Goal: Task Accomplishment & Management: Manage account settings

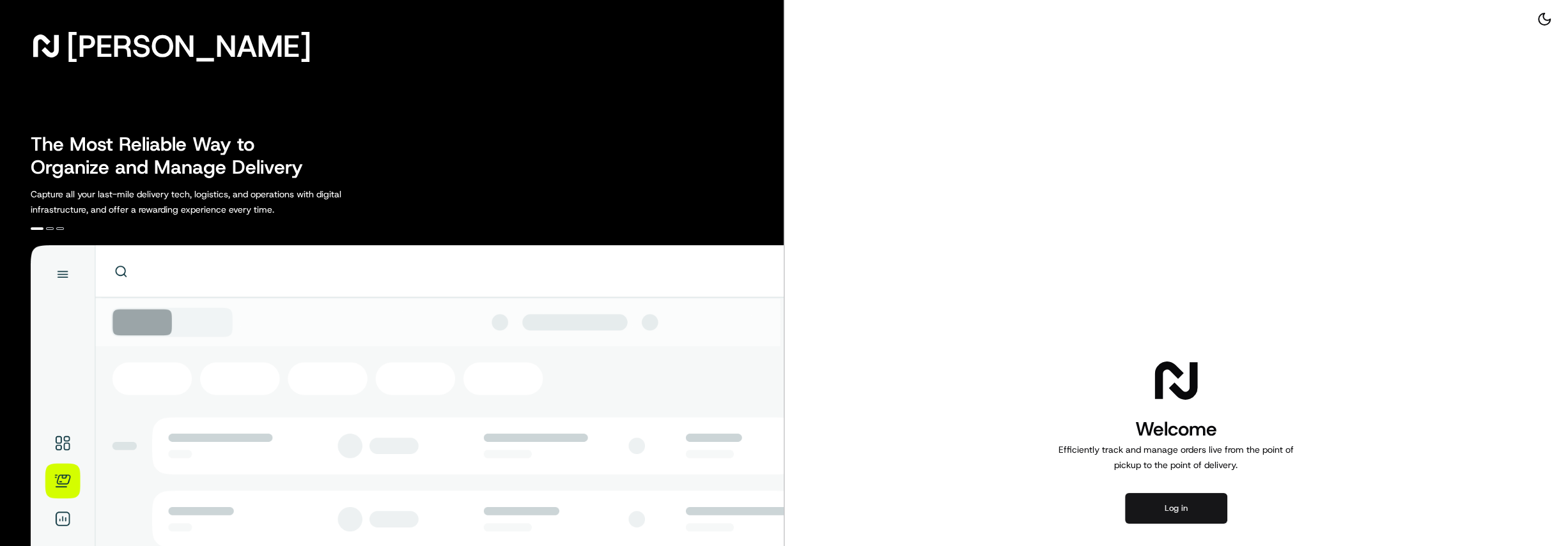
click at [1192, 515] on button "Log in" at bounding box center [1176, 508] width 102 height 31
